Goal: Information Seeking & Learning: Learn about a topic

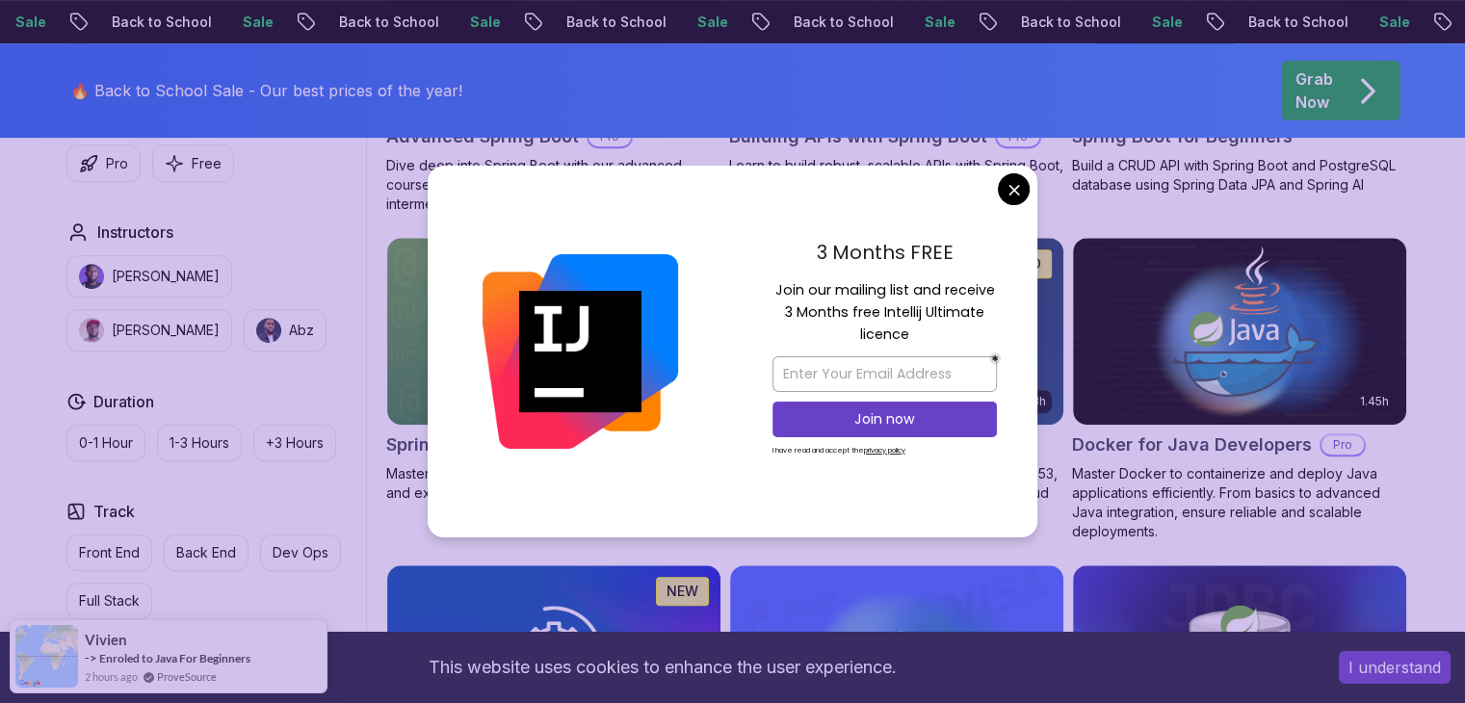
scroll to position [771, 0]
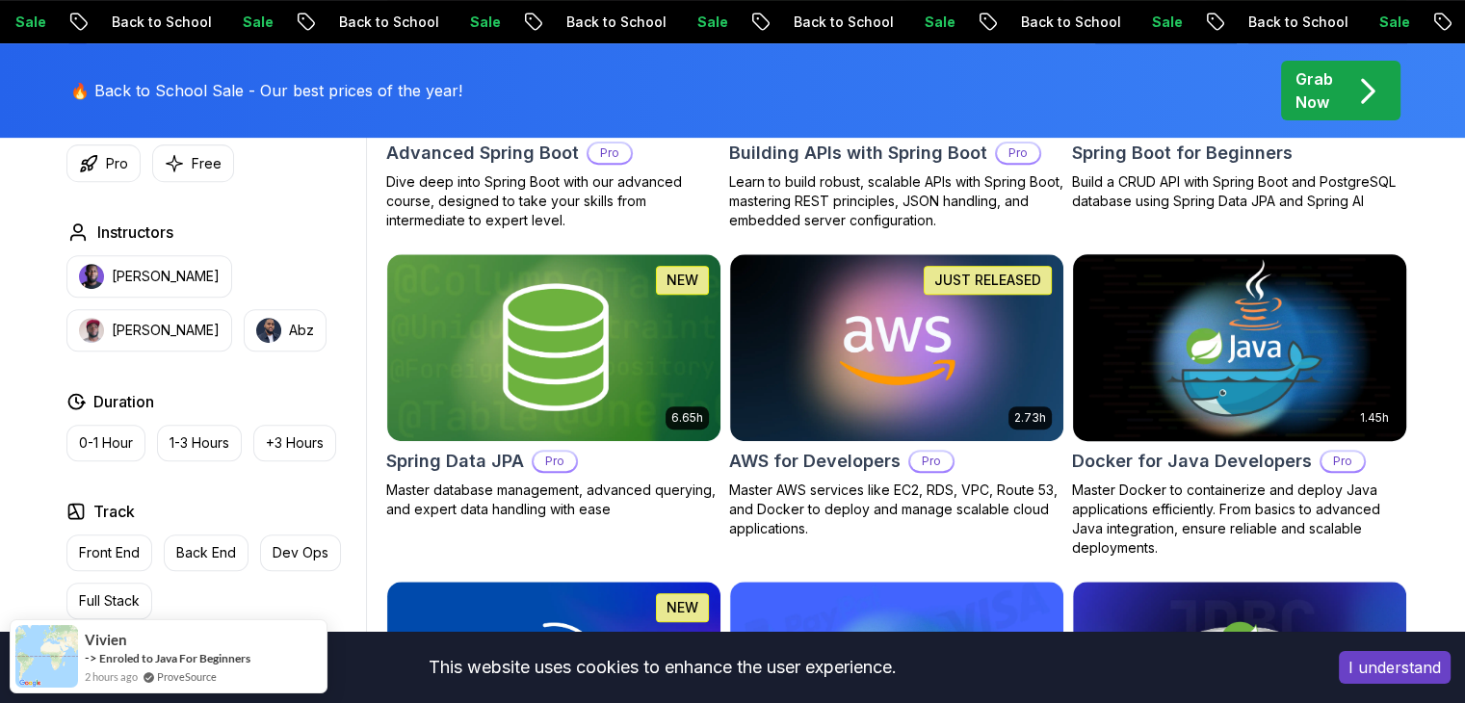
scroll to position [578, 0]
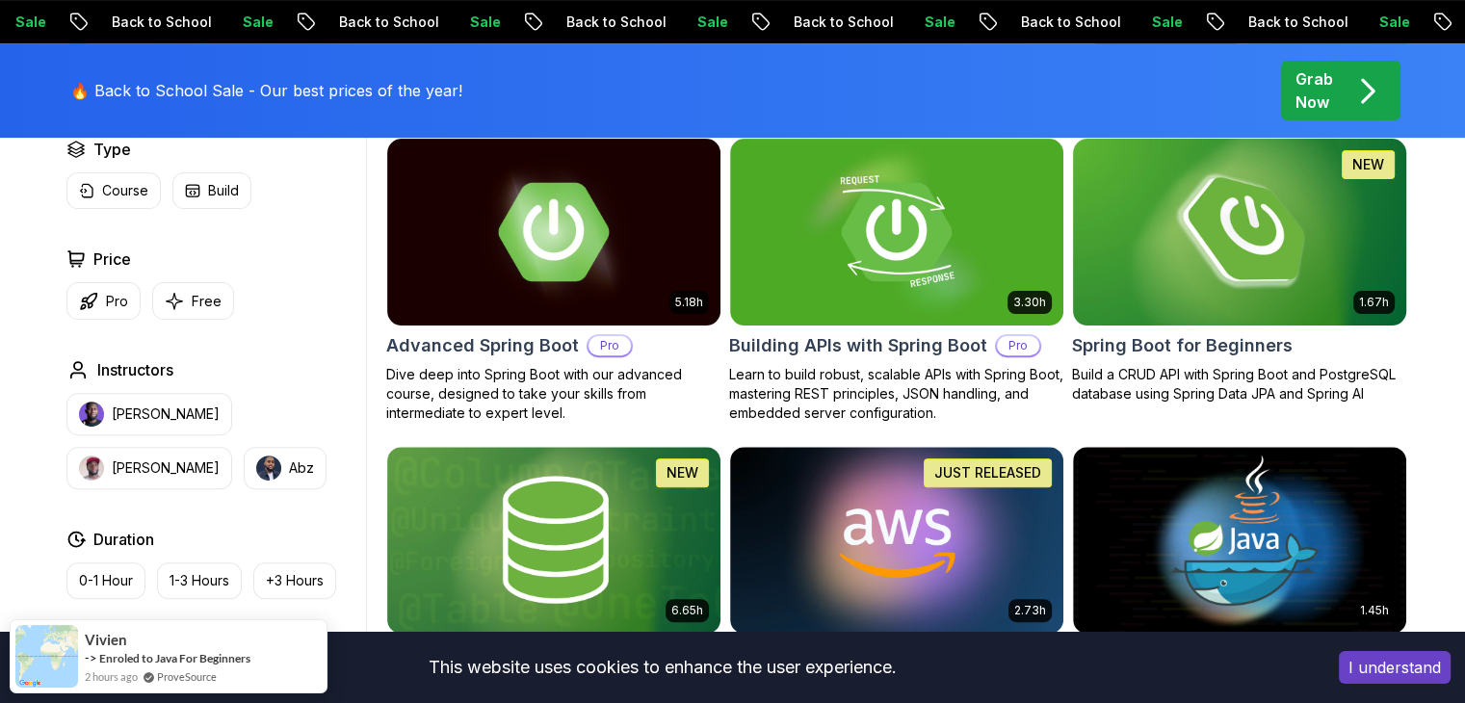
click at [1131, 309] on img at bounding box center [1239, 232] width 350 height 196
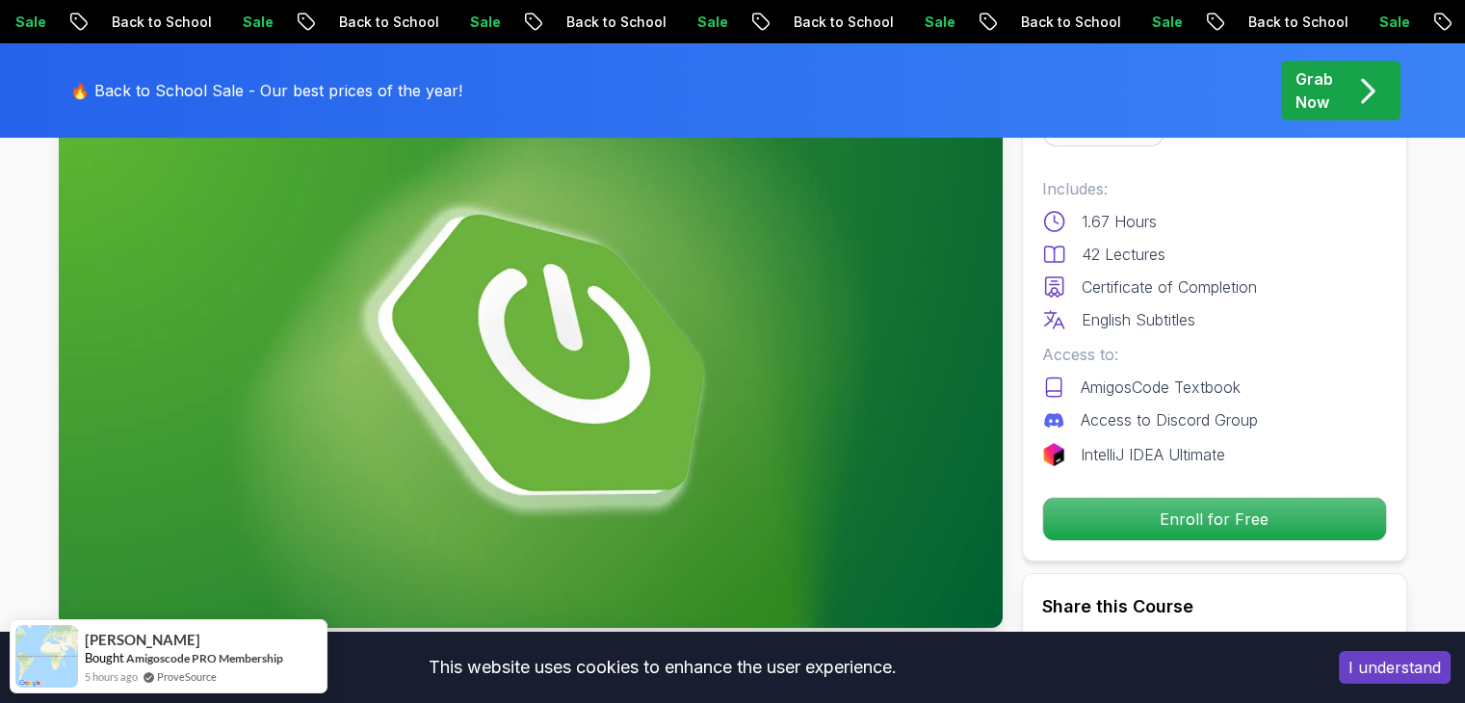
scroll to position [193, 0]
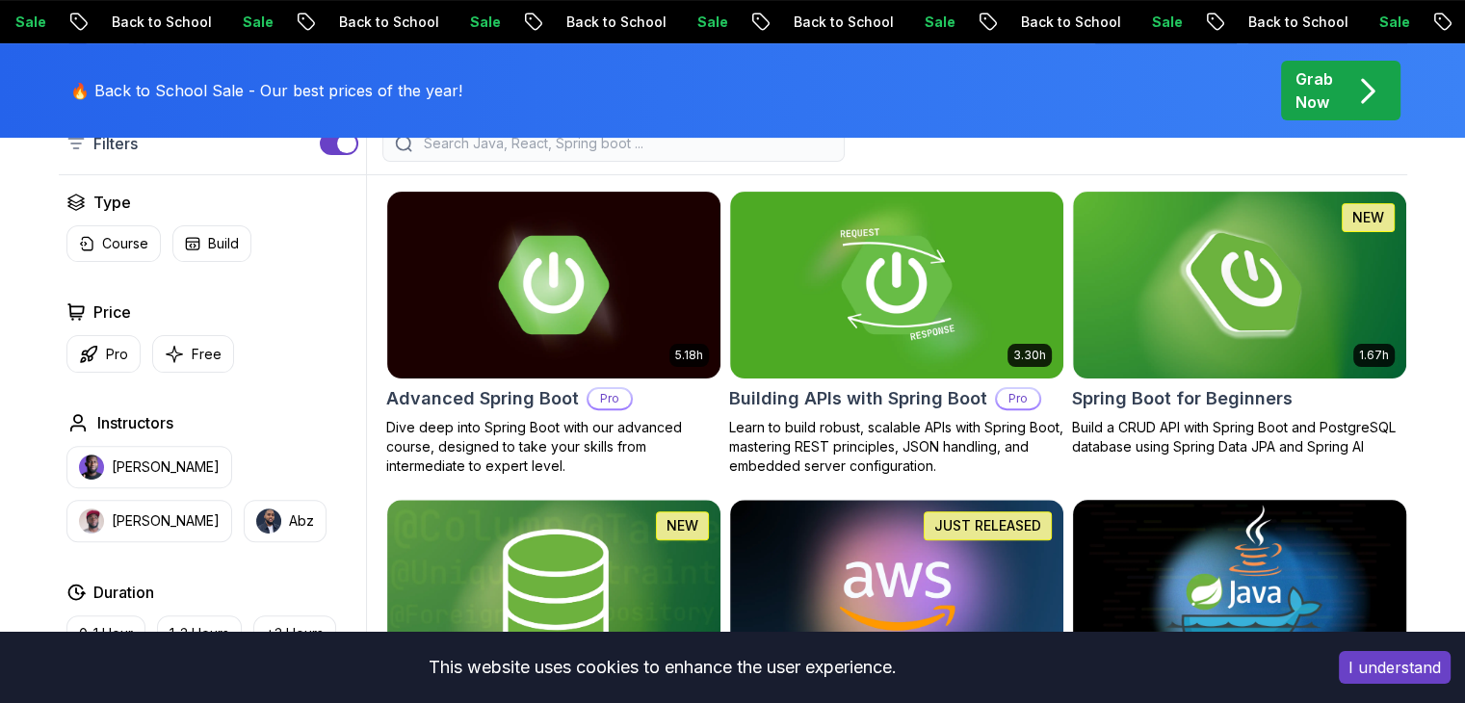
scroll to position [578, 0]
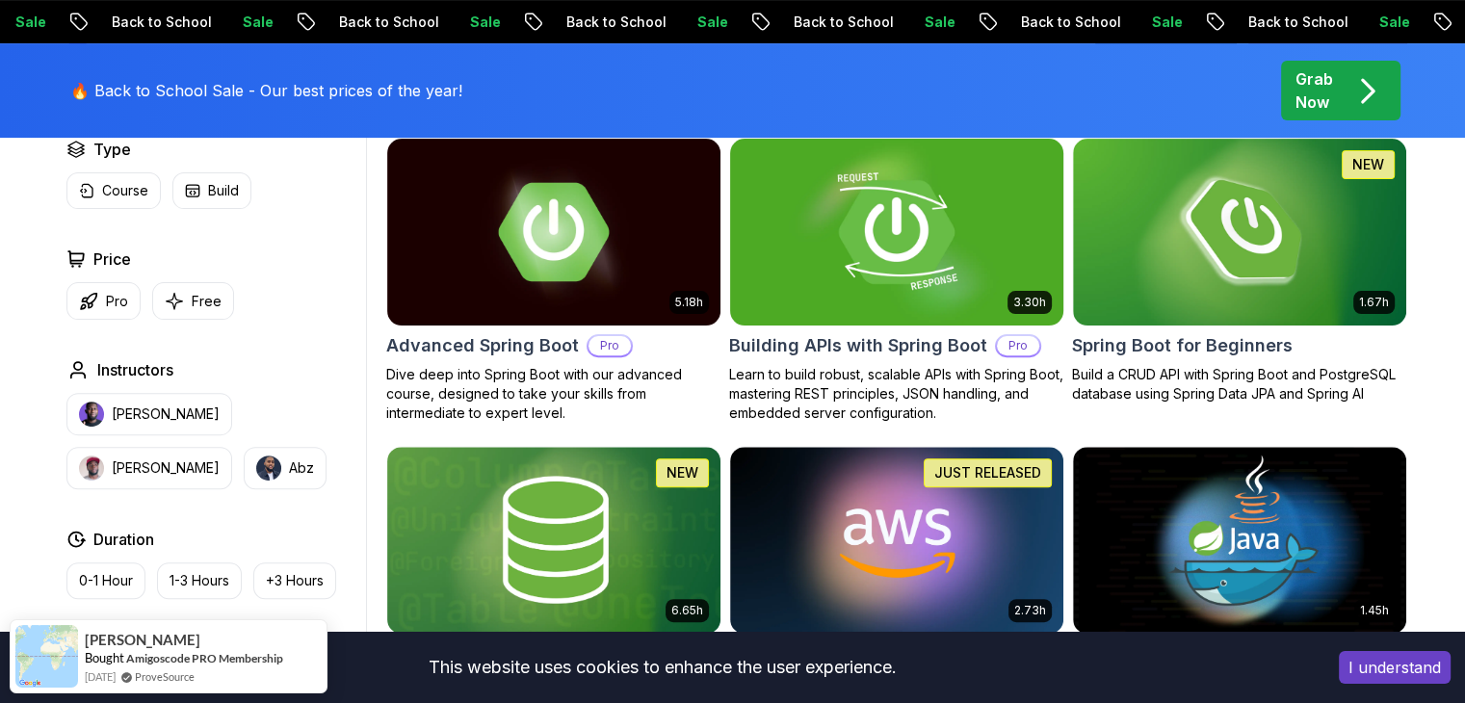
click at [819, 277] on img at bounding box center [896, 232] width 350 height 196
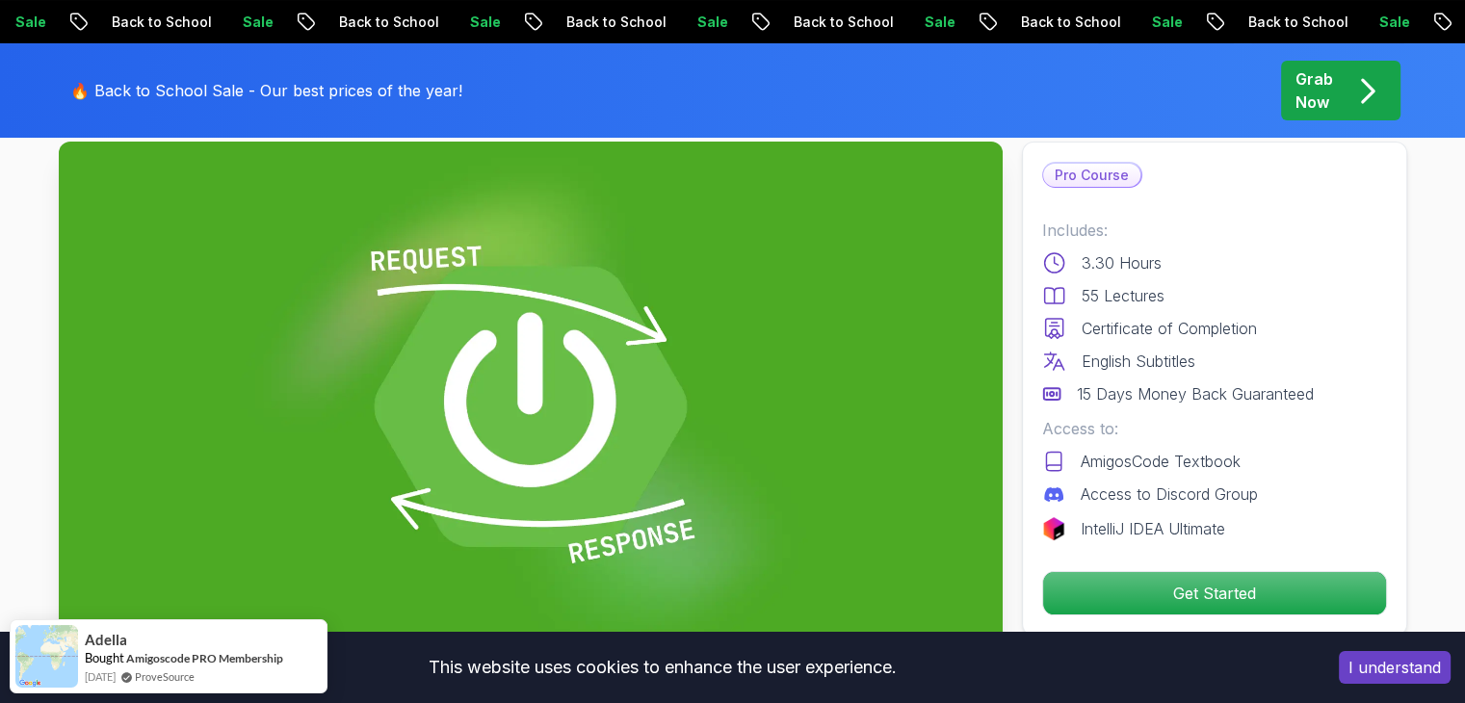
scroll to position [96, 0]
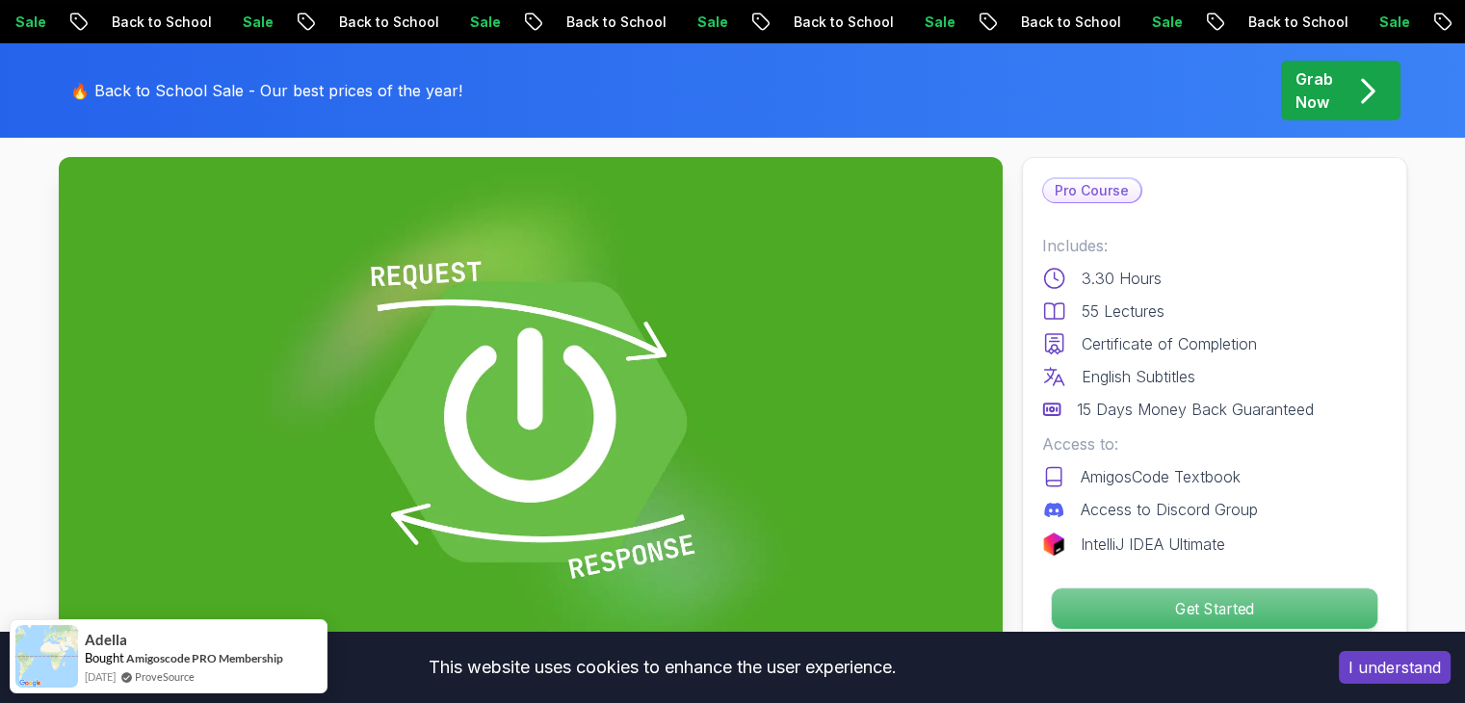
click at [1147, 603] on p "Get Started" at bounding box center [1214, 609] width 326 height 40
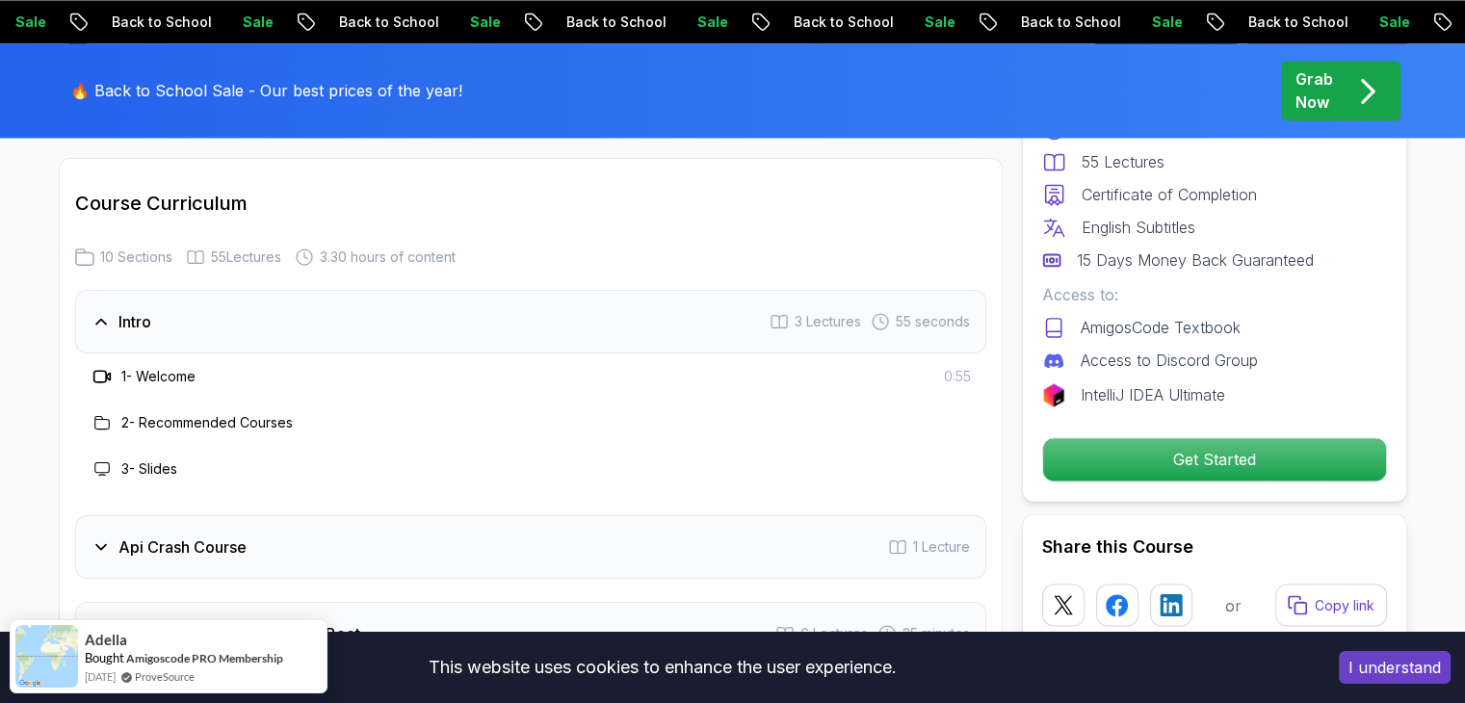
scroll to position [3106, 0]
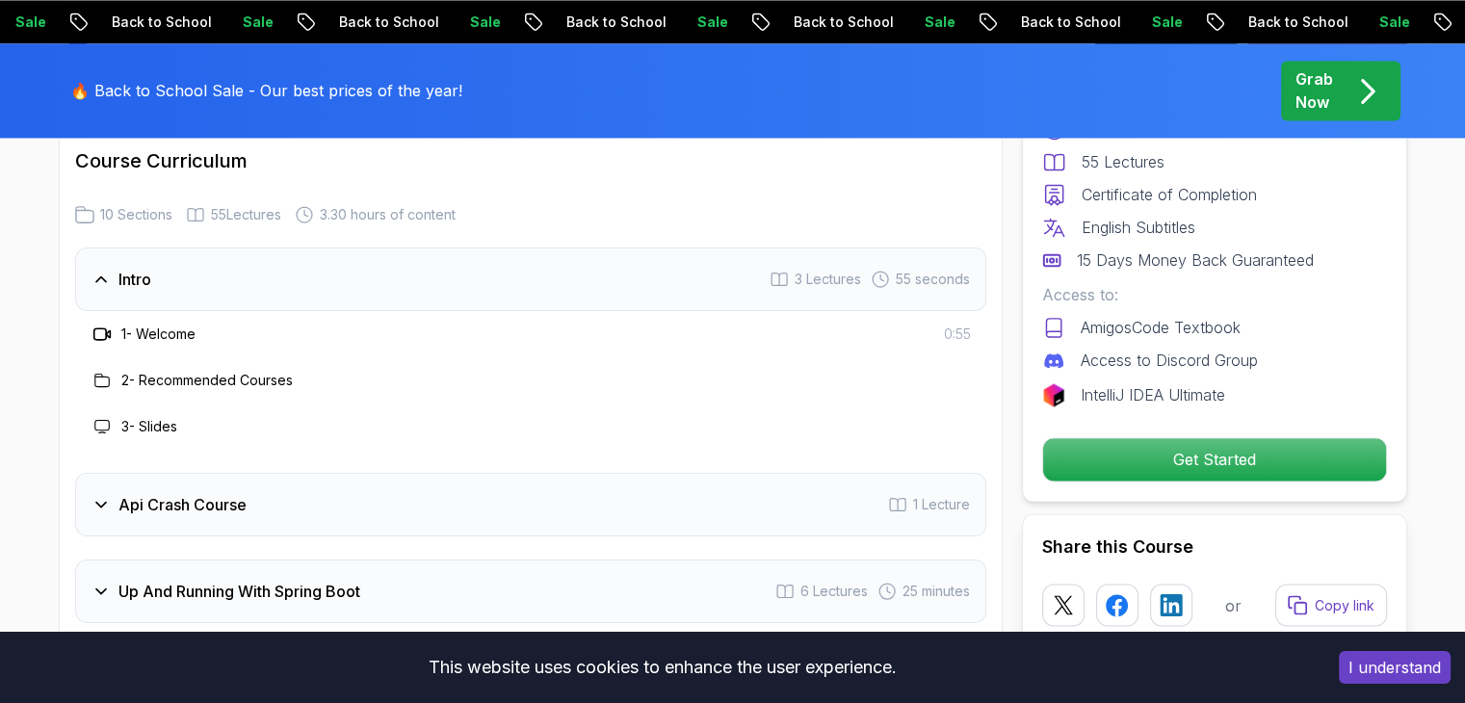
click at [230, 493] on h3 "Api Crash Course" at bounding box center [182, 504] width 128 height 23
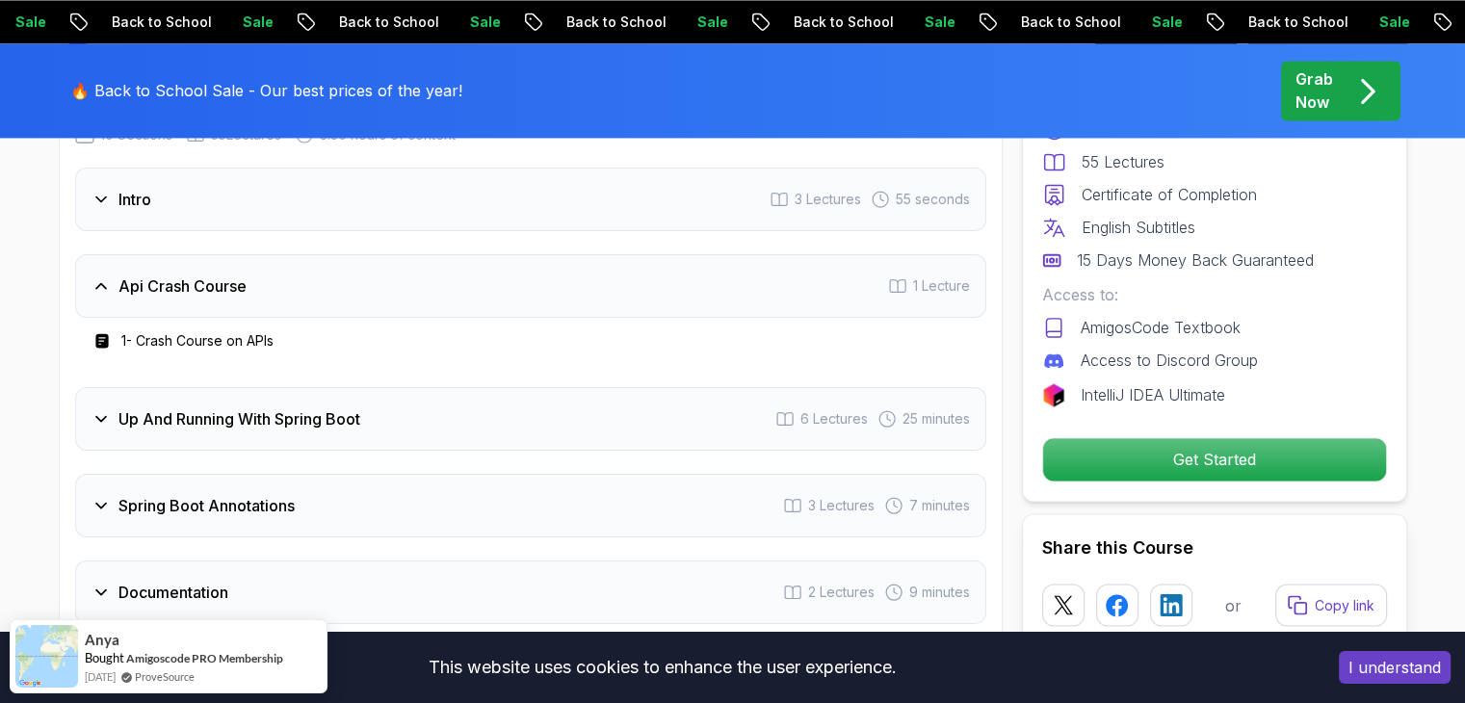
scroll to position [3202, 0]
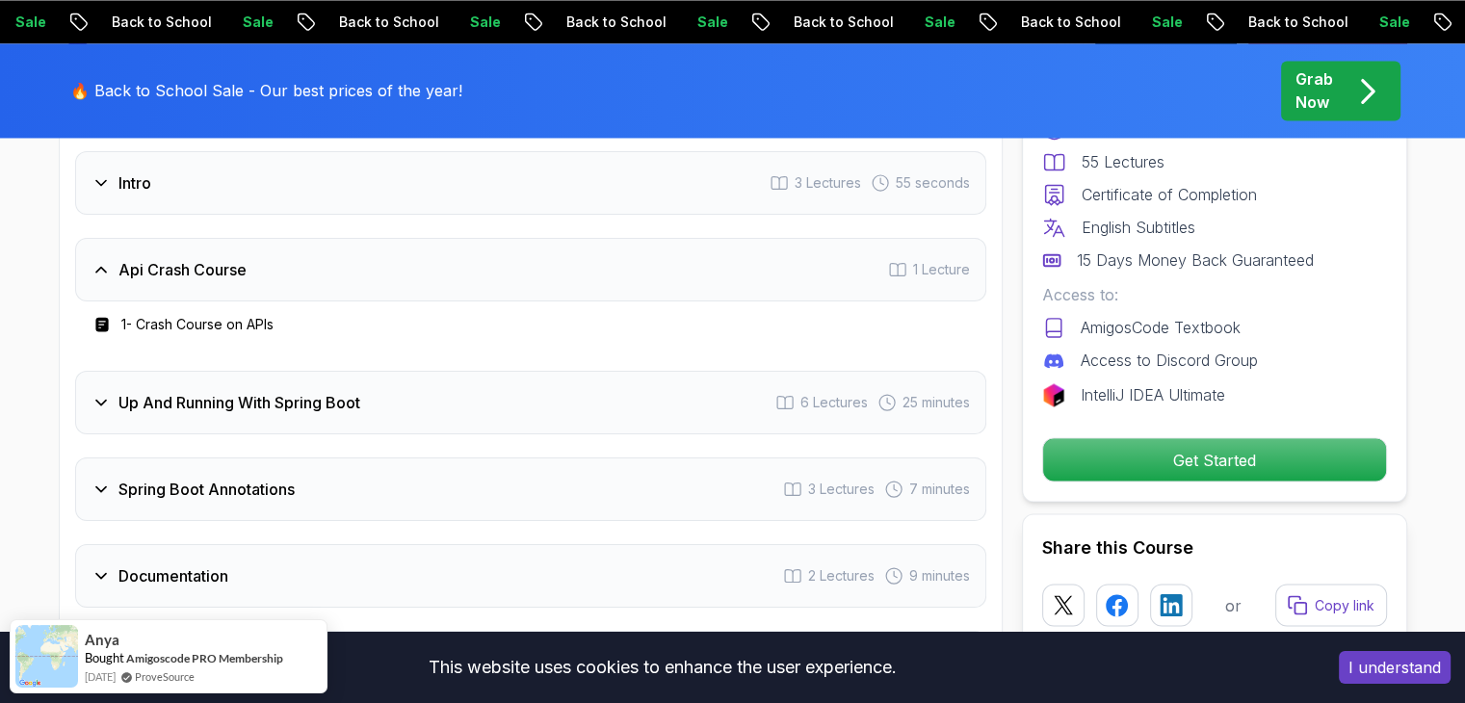
click at [187, 391] on h3 "Up And Running With Spring Boot" at bounding box center [239, 402] width 242 height 23
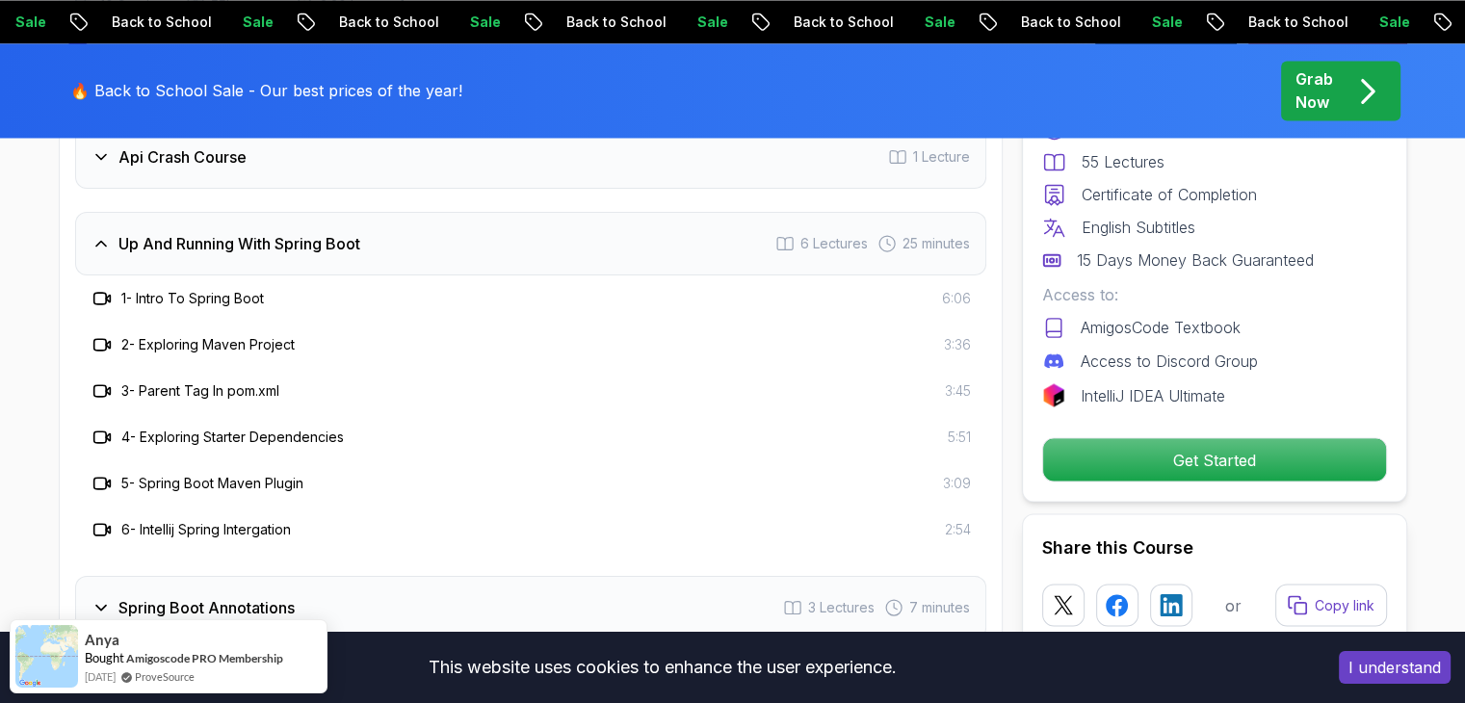
scroll to position [3298, 0]
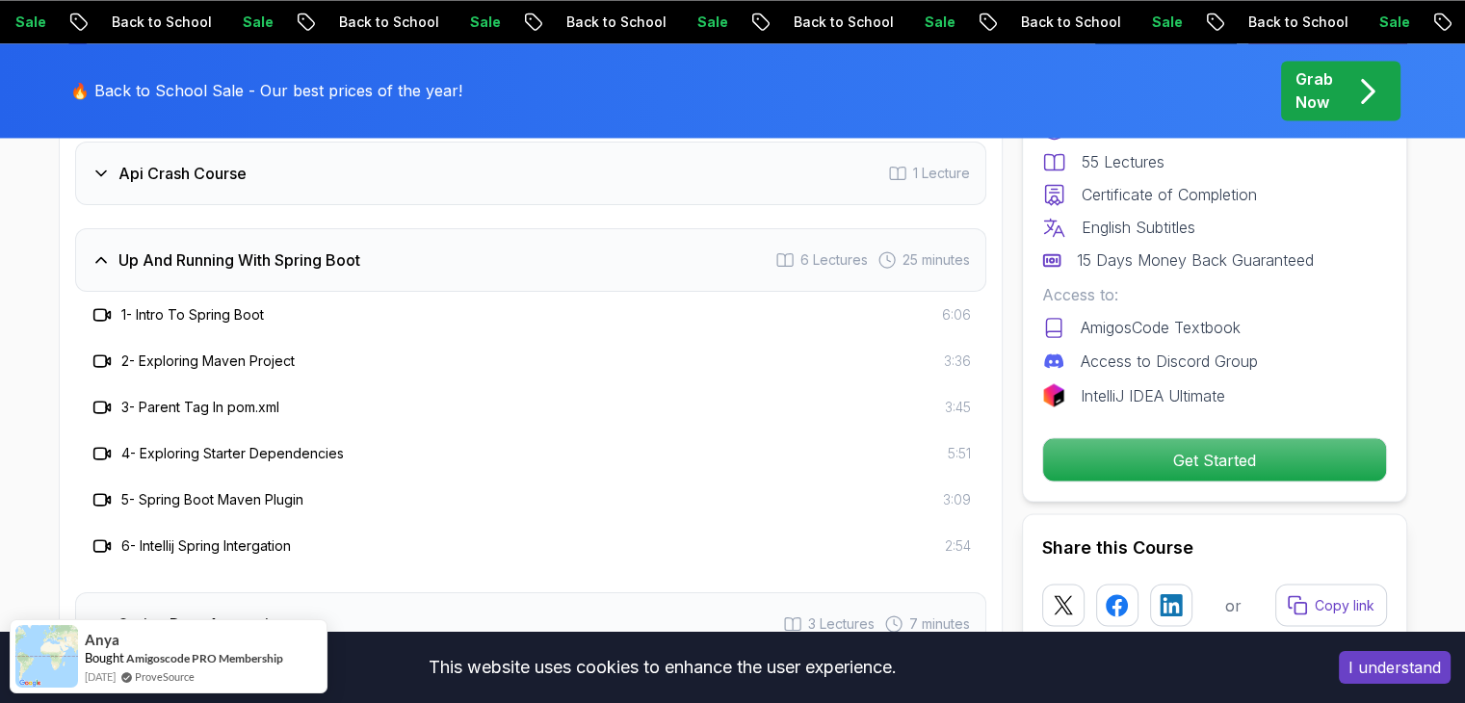
click at [275, 245] on div "Up And Running With Spring Boot 6 Lectures 25 minutes" at bounding box center [530, 260] width 911 height 64
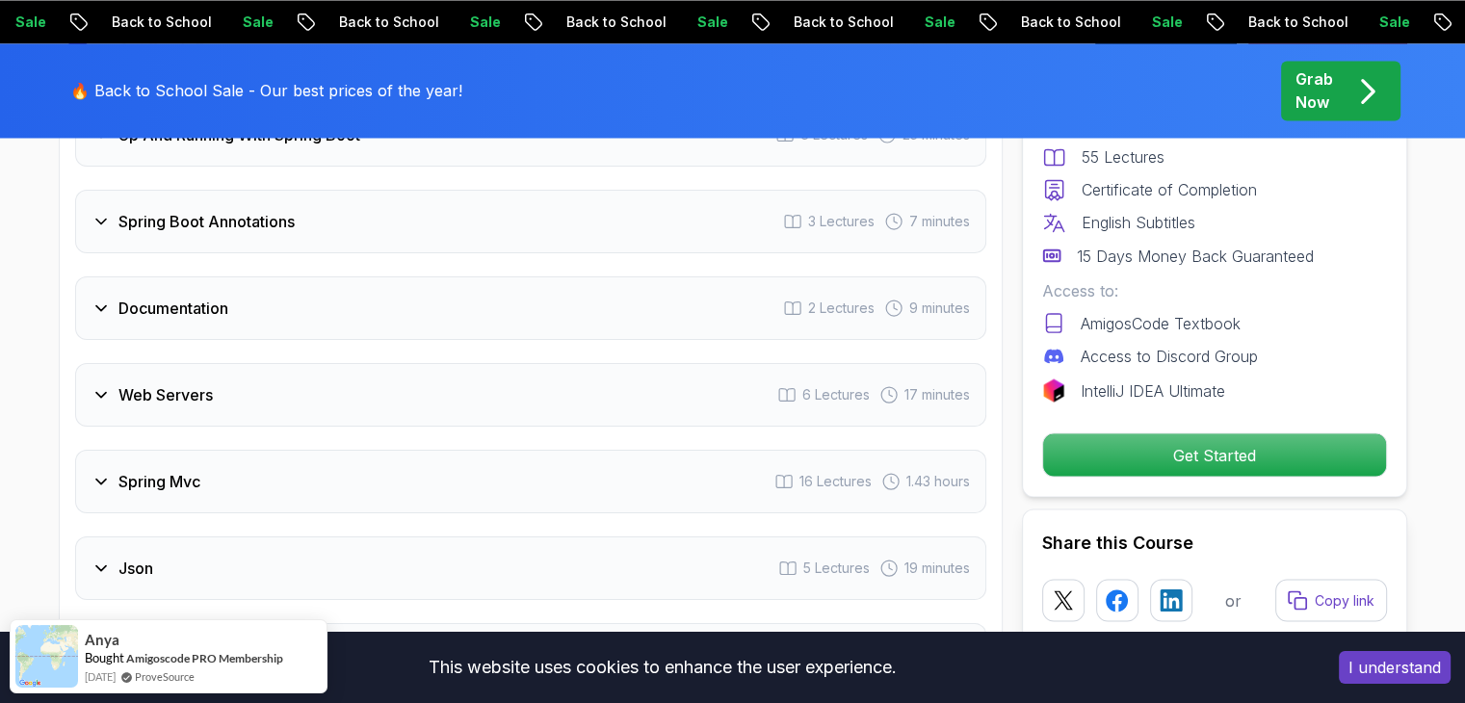
scroll to position [3491, 0]
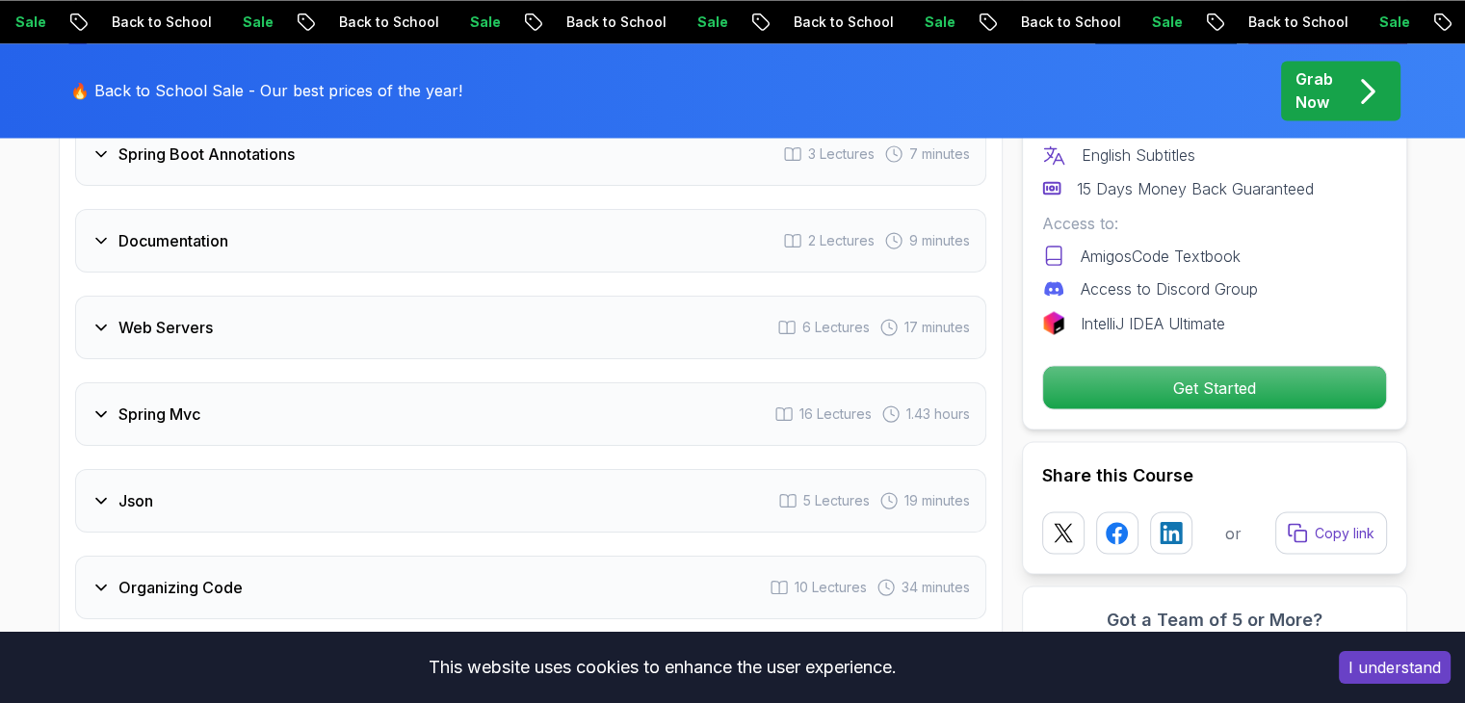
click at [253, 223] on div "Documentation 2 Lectures 9 minutes" at bounding box center [530, 241] width 911 height 64
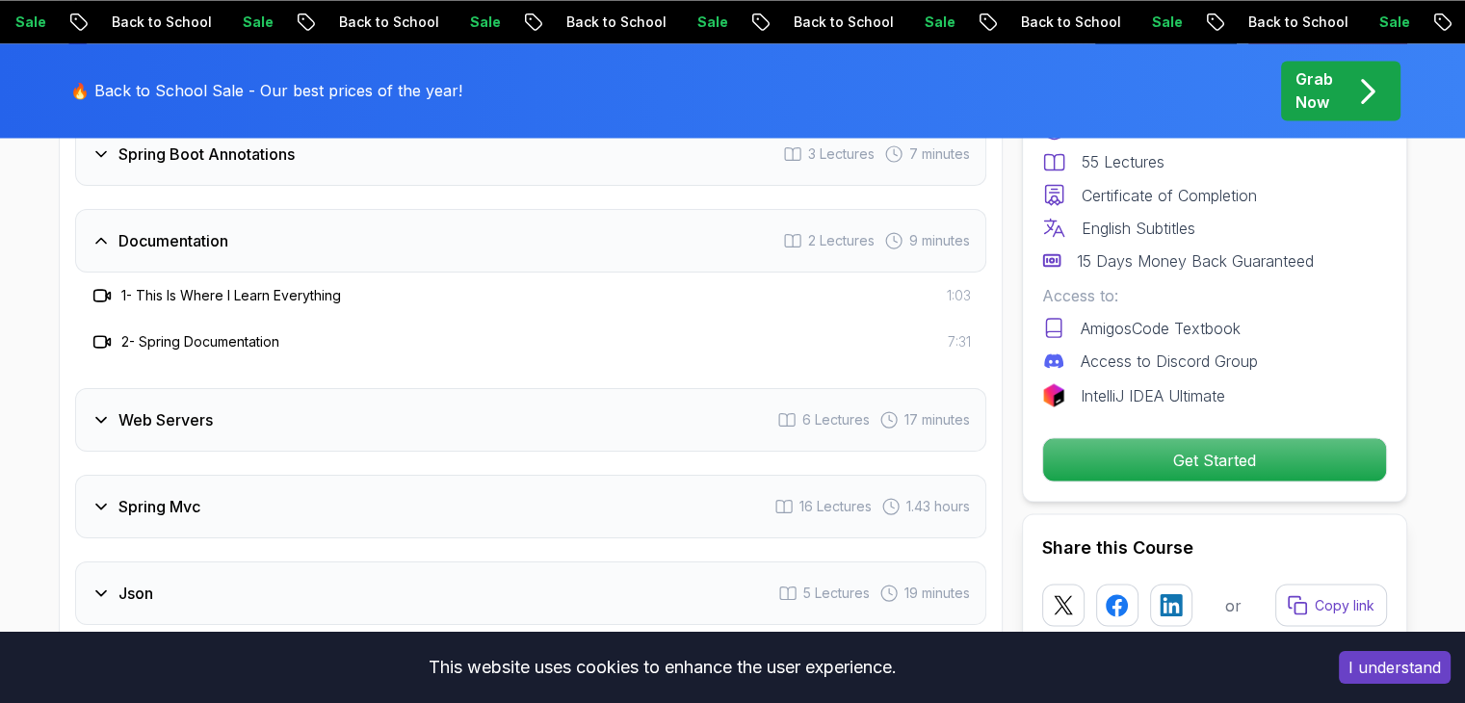
click at [253, 223] on div "Documentation 2 Lectures 9 minutes" at bounding box center [530, 241] width 911 height 64
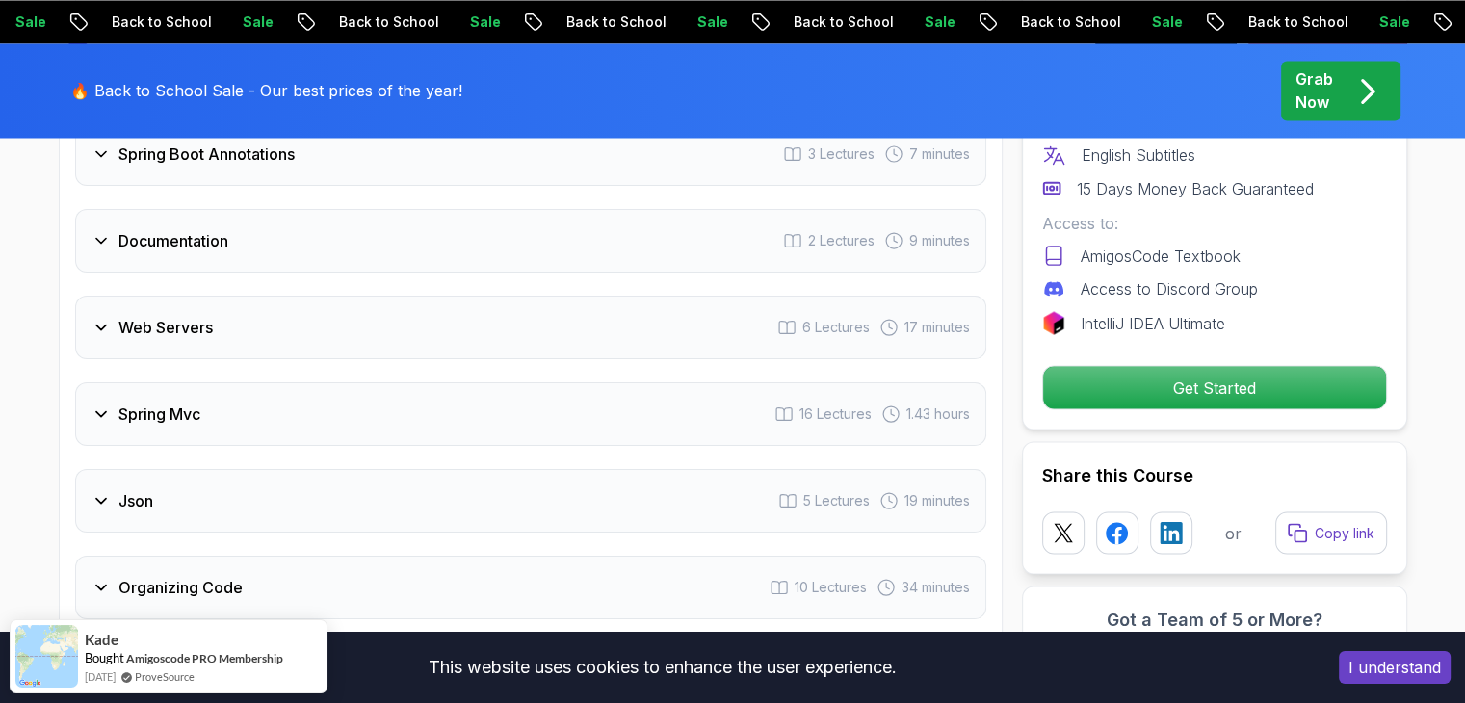
click at [263, 296] on div "Web Servers 6 Lectures 17 minutes" at bounding box center [530, 328] width 911 height 64
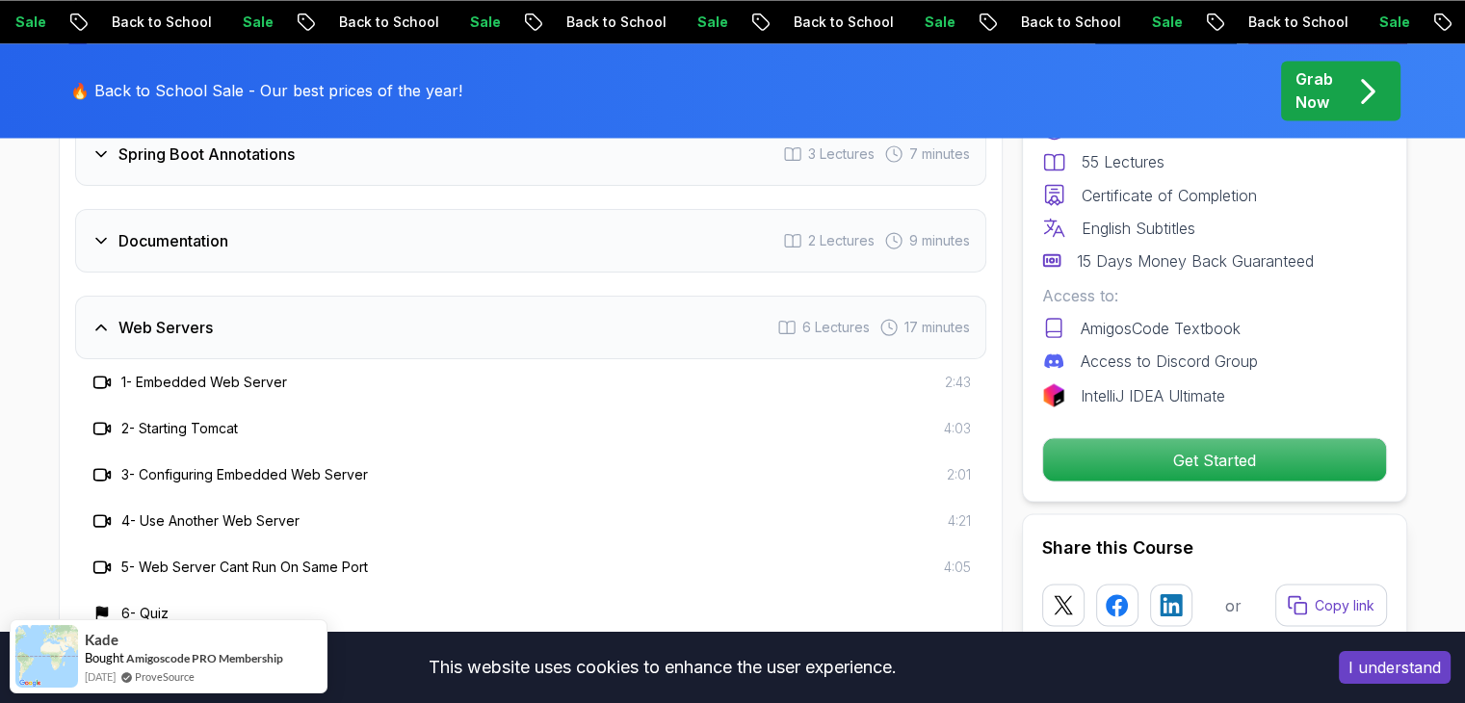
click at [263, 296] on div "Web Servers 6 Lectures 17 minutes" at bounding box center [530, 328] width 911 height 64
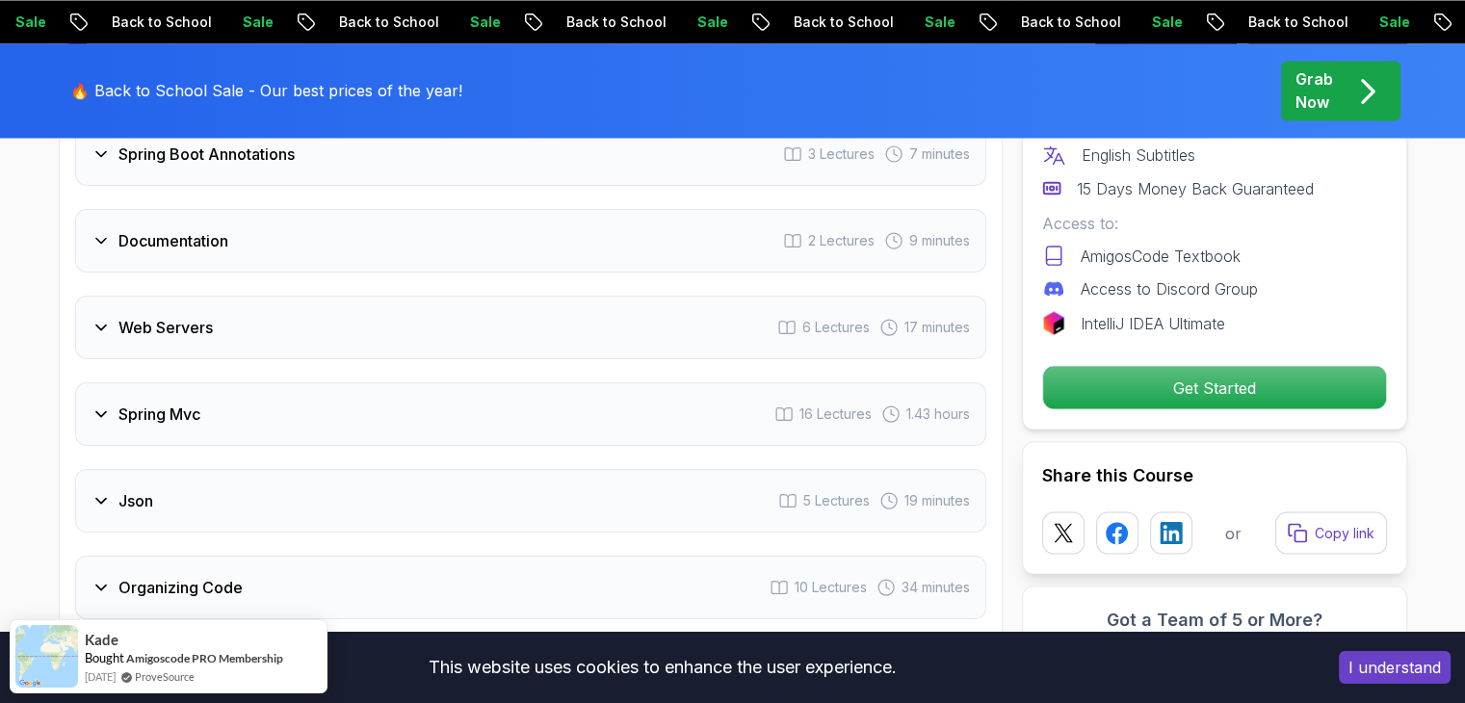
click at [238, 382] on div "Spring Mvc 16 Lectures 1.43 hours" at bounding box center [530, 414] width 911 height 64
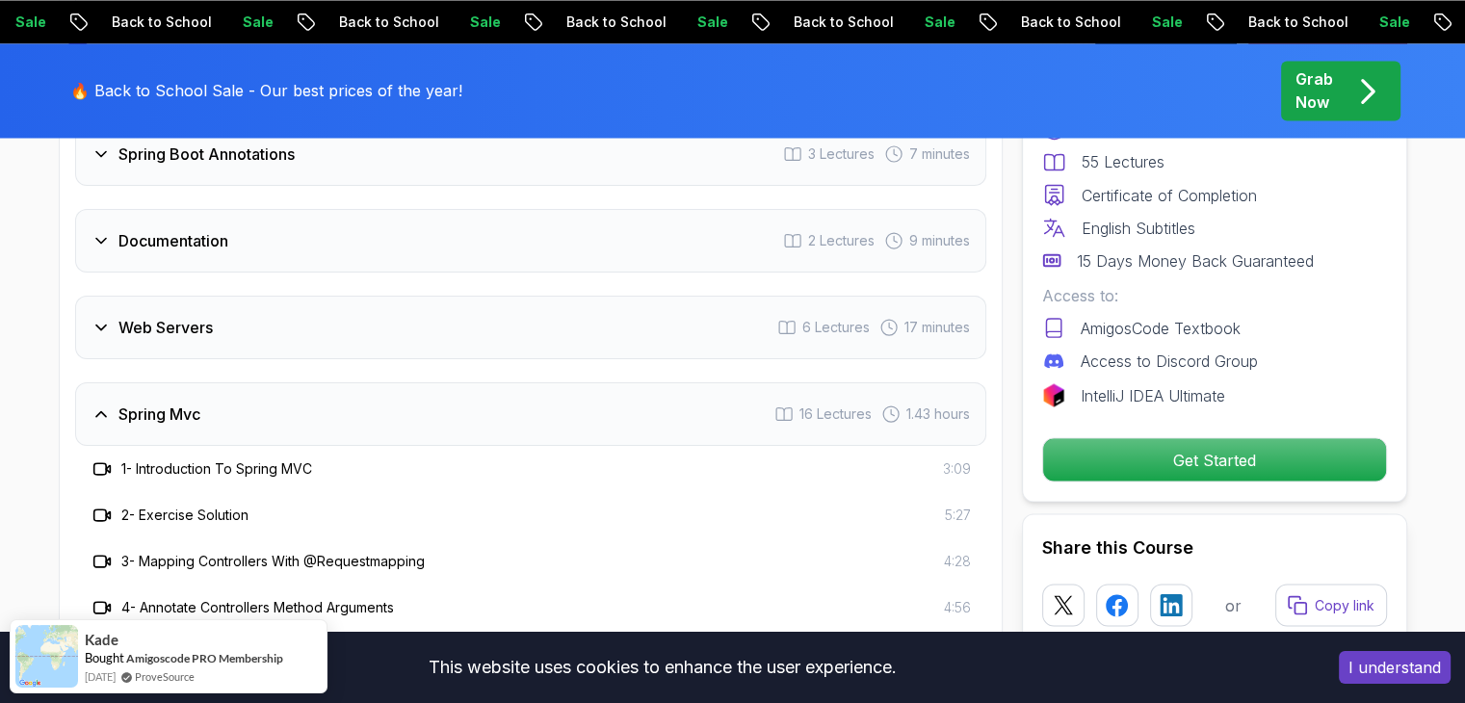
click at [238, 382] on div "Spring Mvc 16 Lectures 1.43 hours" at bounding box center [530, 414] width 911 height 64
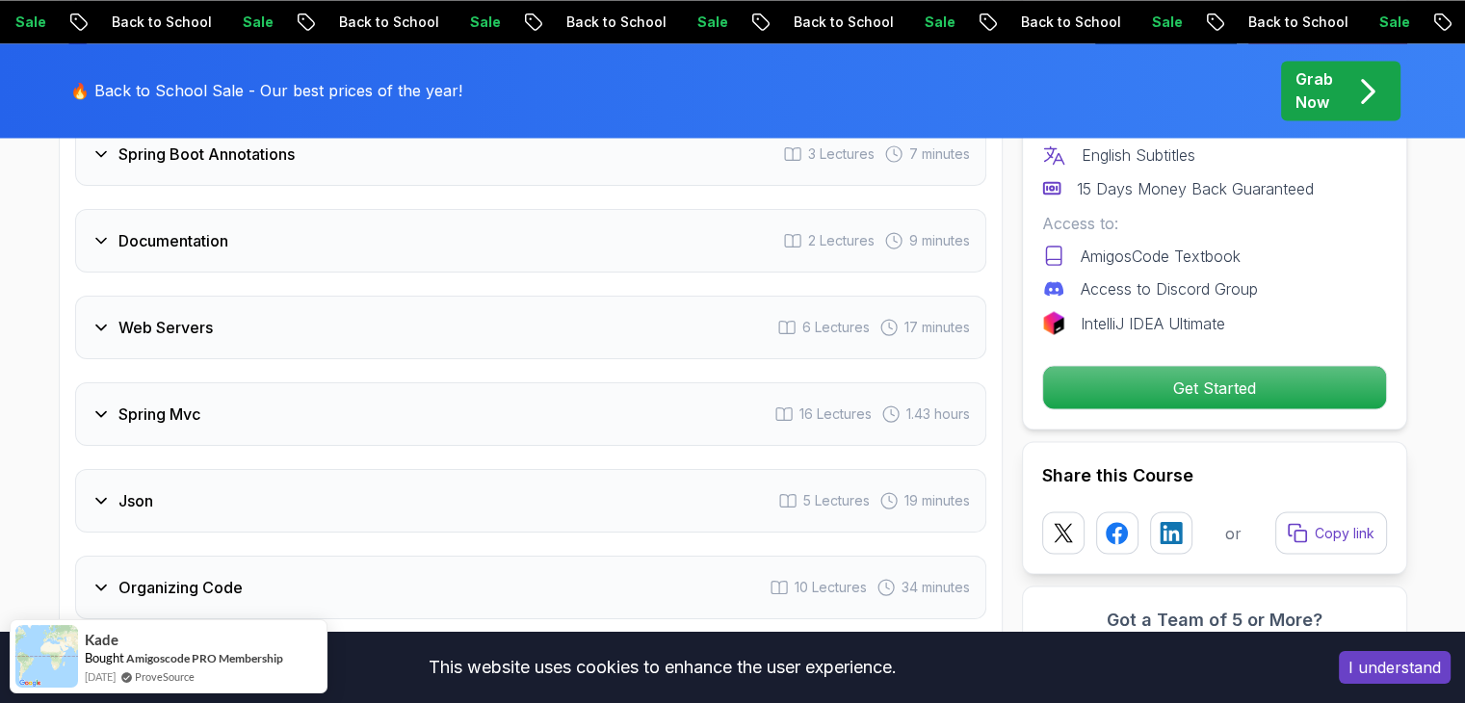
scroll to position [3587, 0]
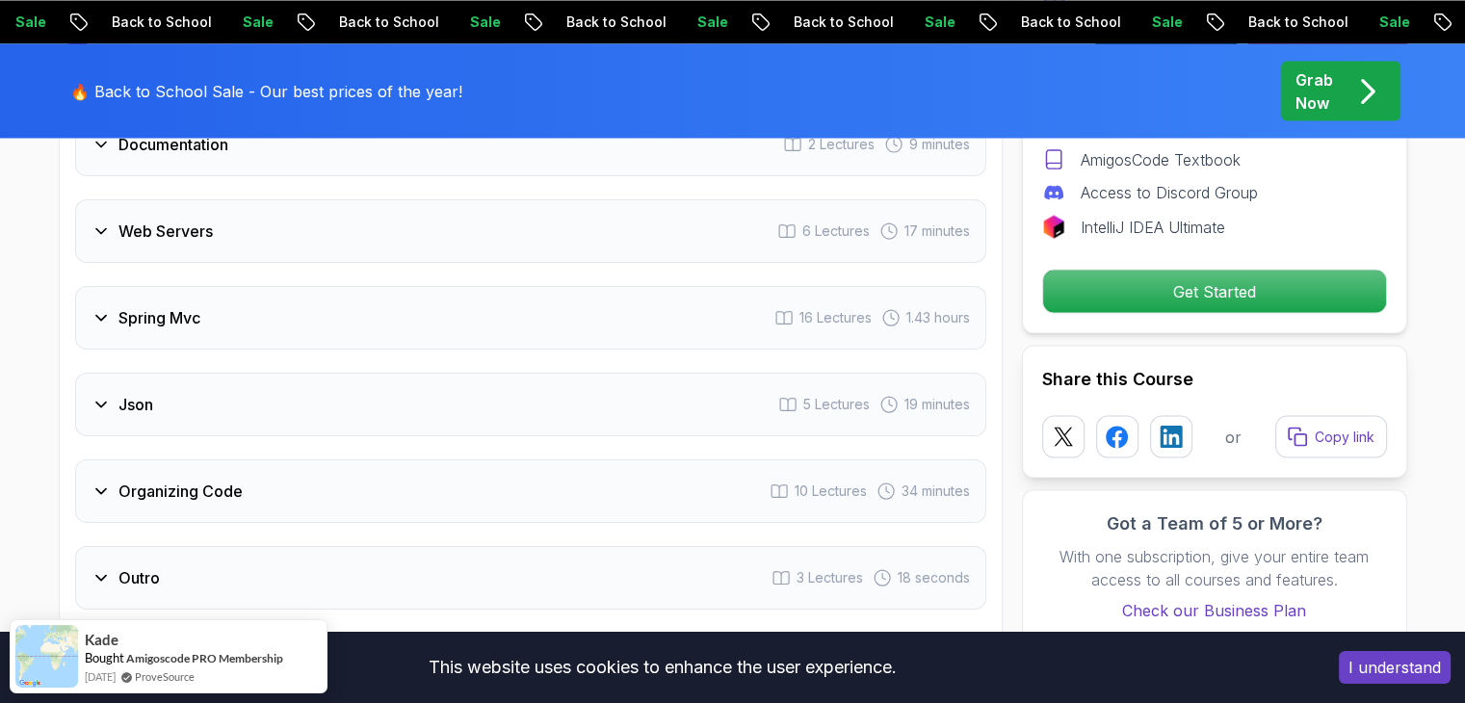
click at [238, 381] on div "Json 5 Lectures 19 minutes" at bounding box center [530, 405] width 911 height 64
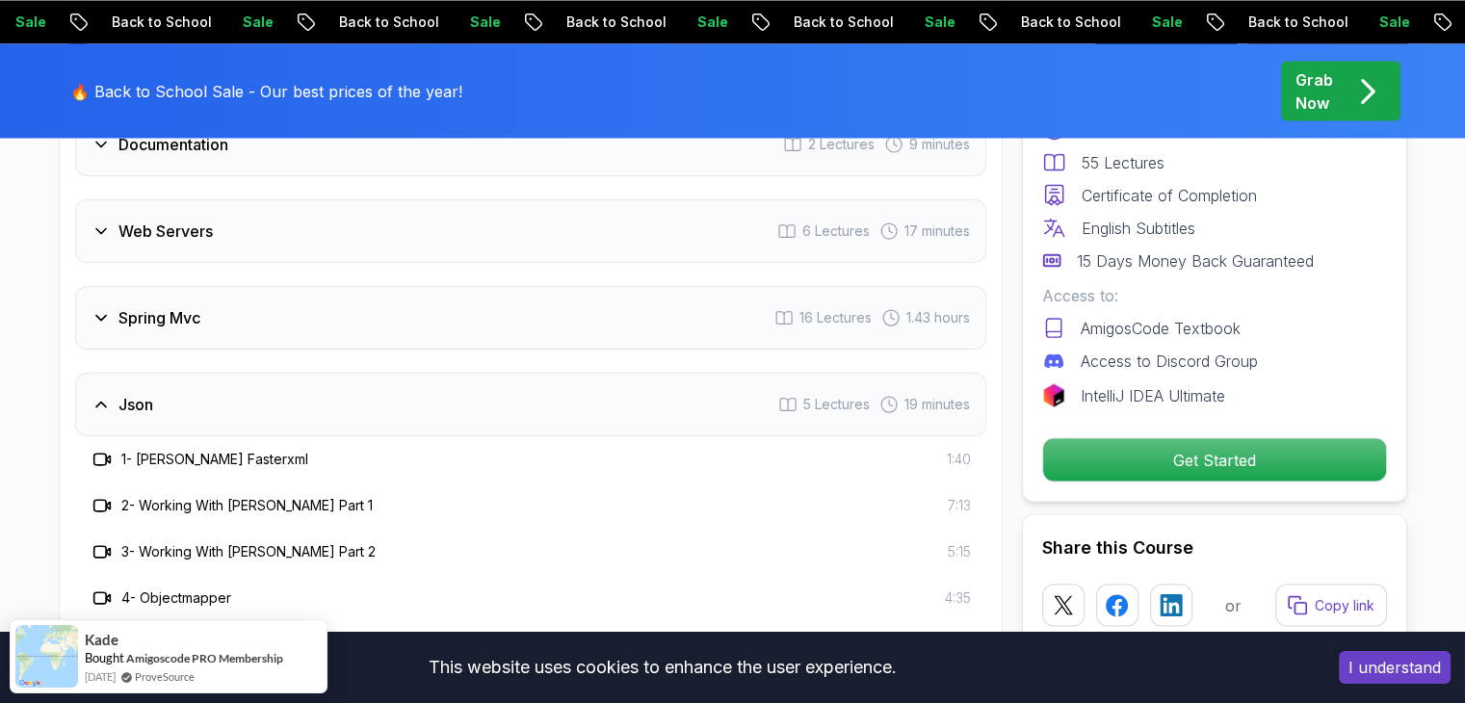
click at [238, 381] on div "Json 5 Lectures 19 minutes" at bounding box center [530, 405] width 911 height 64
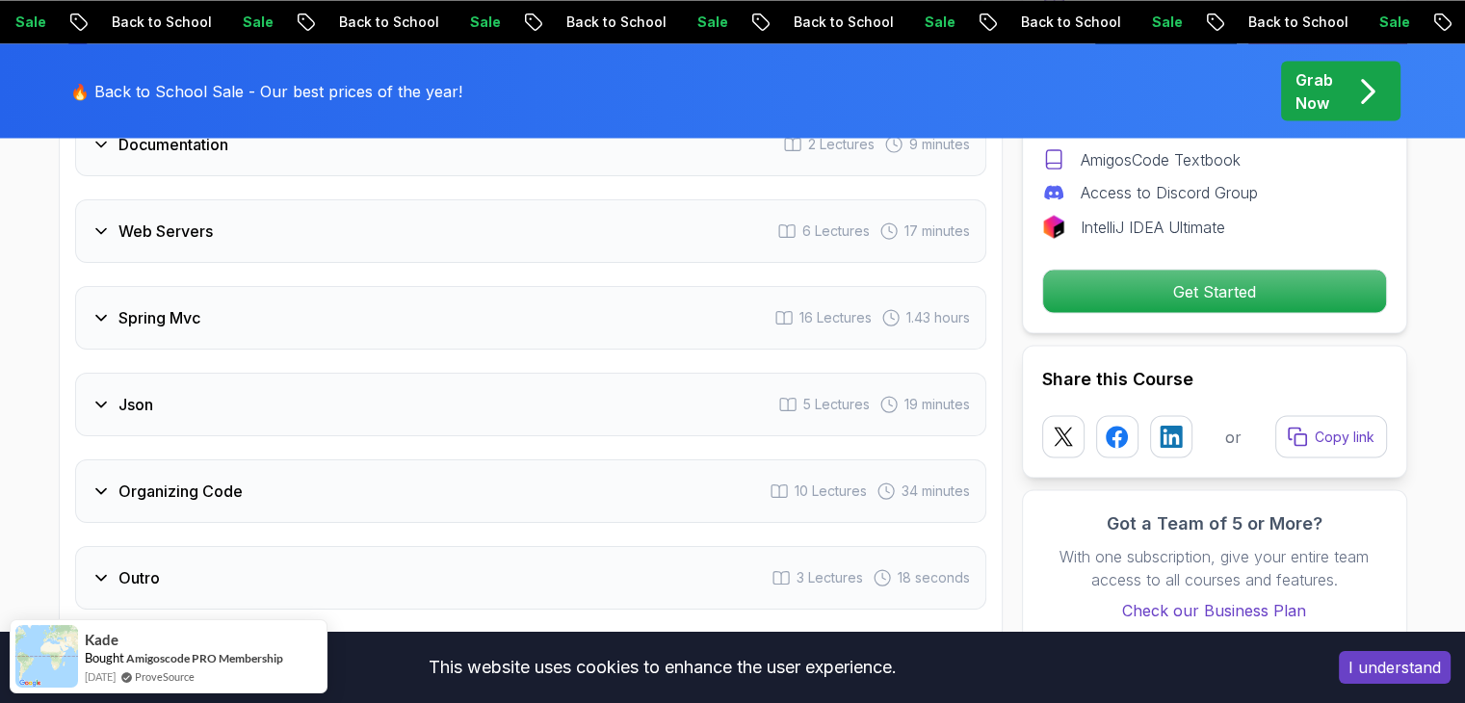
click at [238, 480] on h3 "Organizing Code" at bounding box center [180, 491] width 124 height 23
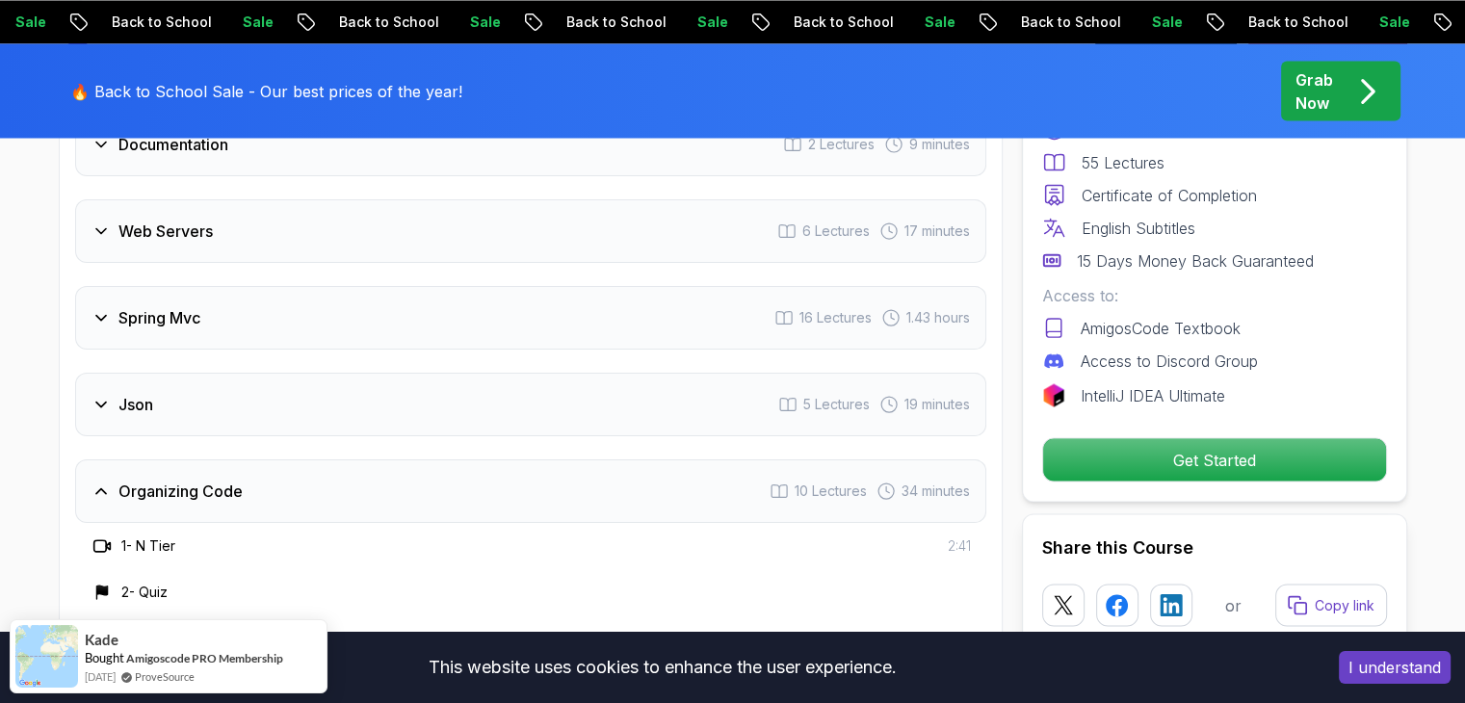
click at [238, 480] on h3 "Organizing Code" at bounding box center [180, 491] width 124 height 23
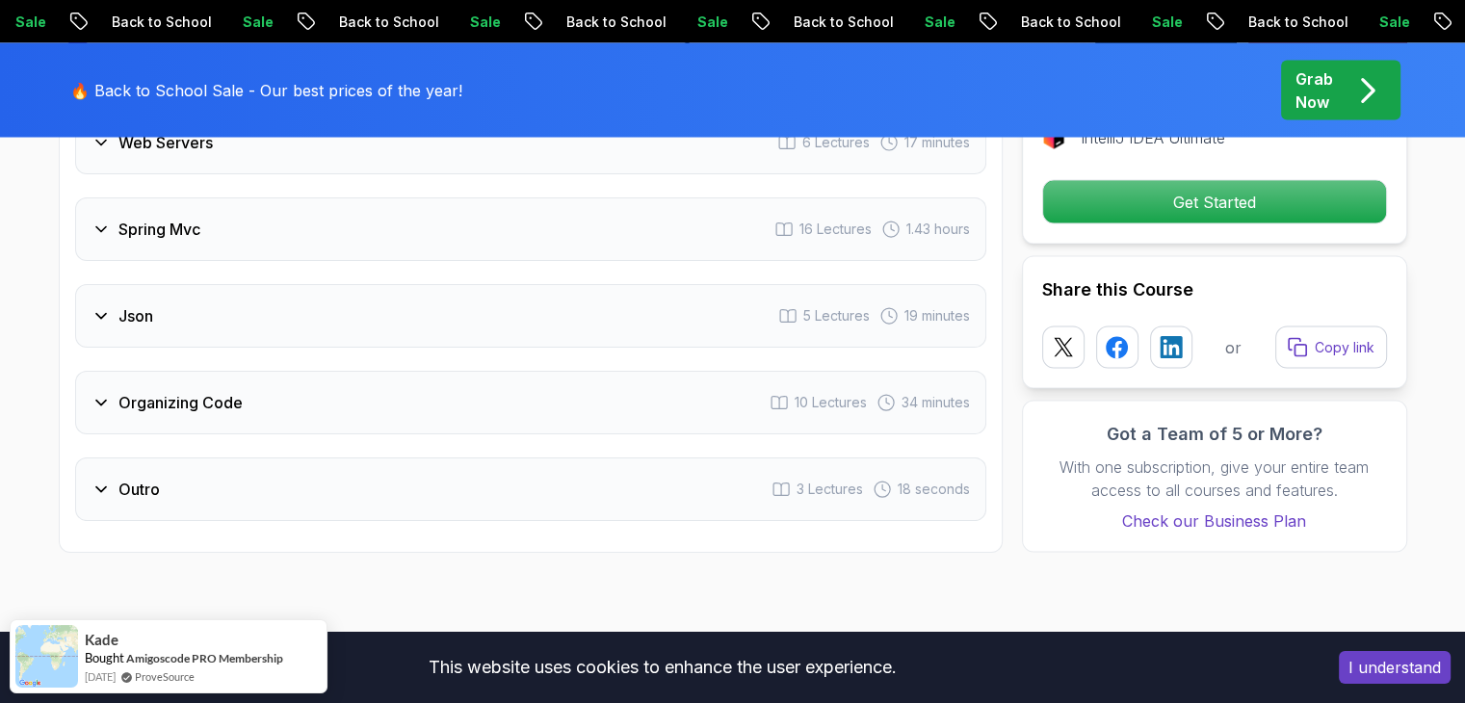
scroll to position [3684, 0]
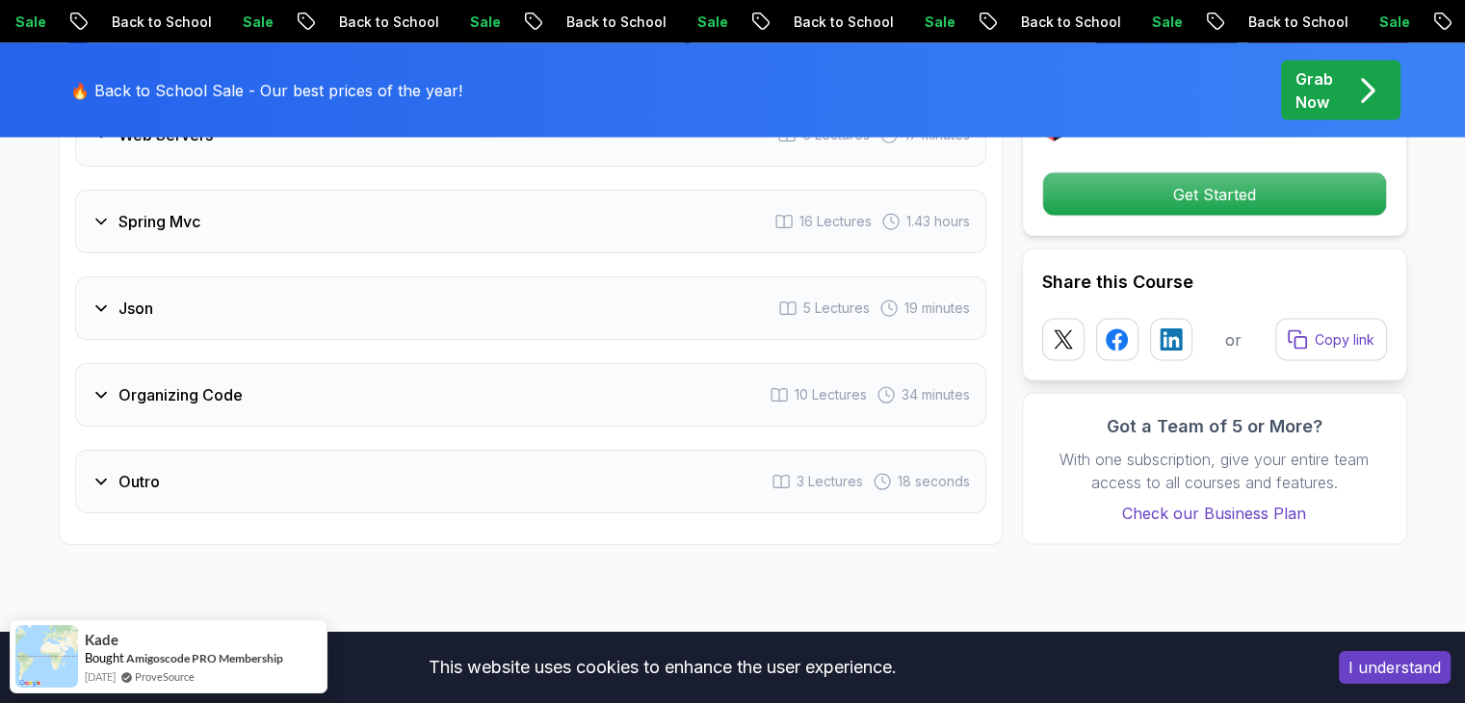
click at [238, 450] on div "Outro 3 Lectures 18 seconds" at bounding box center [530, 482] width 911 height 64
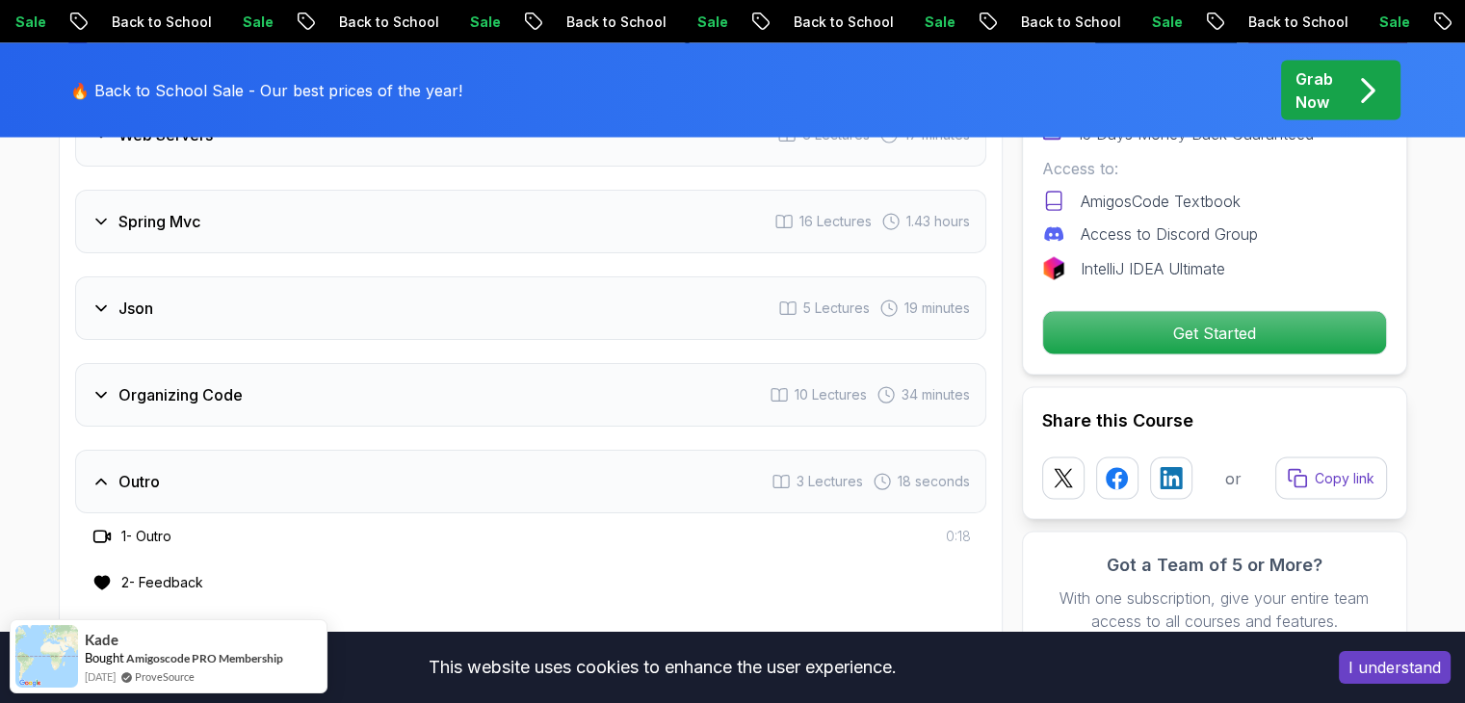
click at [238, 450] on div "Outro 3 Lectures 18 seconds" at bounding box center [530, 482] width 911 height 64
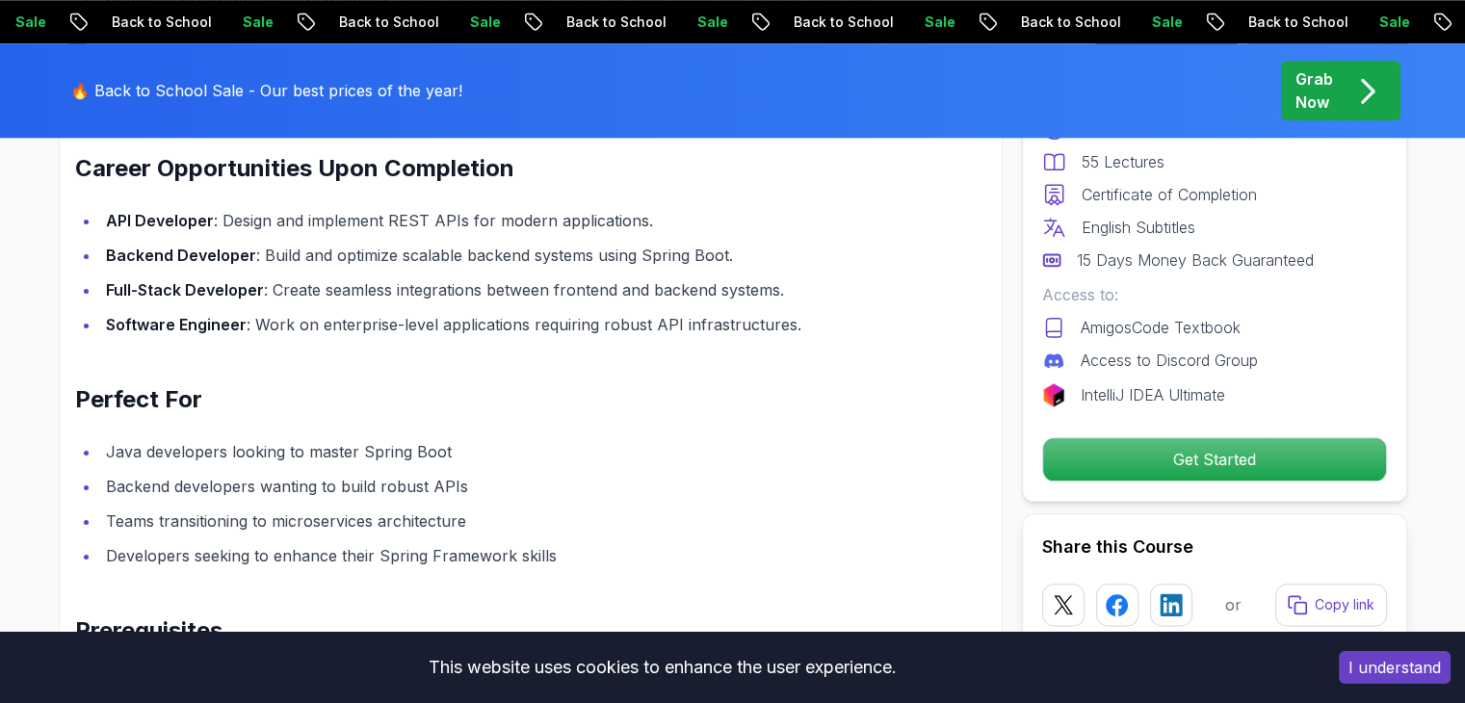
scroll to position [2046, 0]
